Goal: Task Accomplishment & Management: Manage account settings

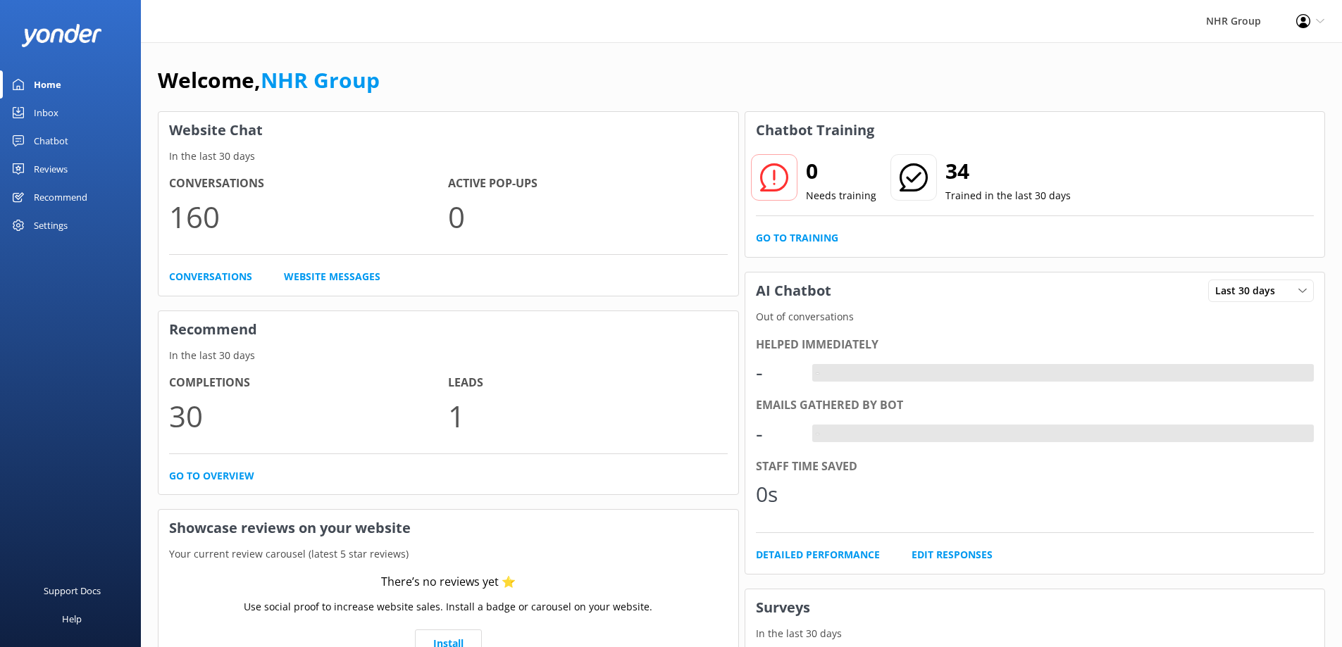
click at [51, 109] on div "Inbox" at bounding box center [46, 113] width 25 height 28
